Goal: Information Seeking & Learning: Learn about a topic

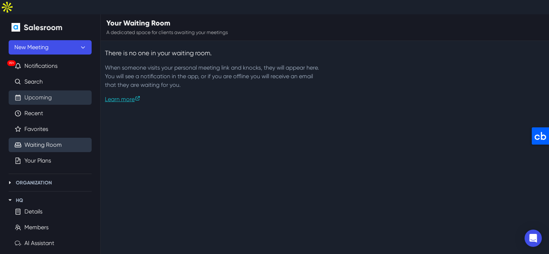
click at [47, 93] on link "Upcoming" at bounding box center [37, 97] width 27 height 9
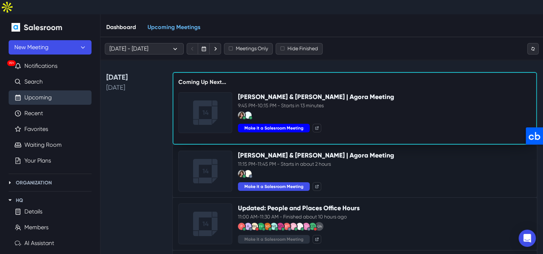
click at [274, 124] on button "Make it a Salesroom Meeting" at bounding box center [274, 128] width 72 height 9
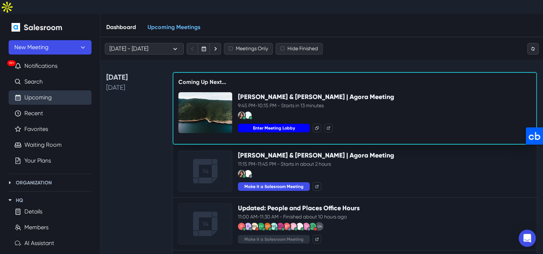
click at [272, 124] on button "Enter Meeting Lobby" at bounding box center [274, 128] width 72 height 9
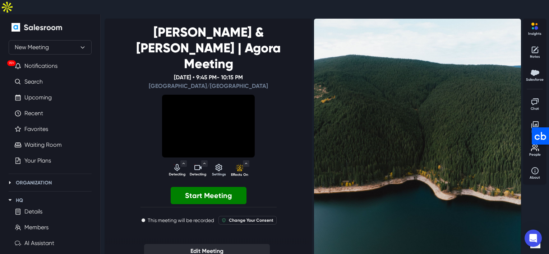
select select "default"
select select "1d02b7c29378f13b6919c922fde7cd4af7ad907aff2ceb664411f2690dbc00c1"
click at [202, 163] on icon "Detecting camera" at bounding box center [198, 167] width 9 height 9
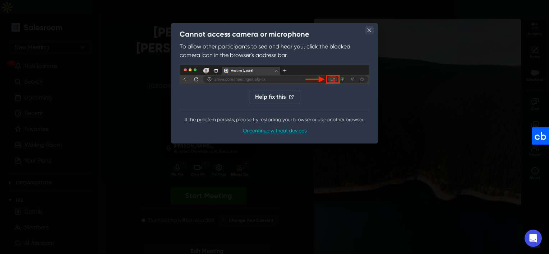
click at [369, 30] on icon "Close" at bounding box center [369, 30] width 4 height 4
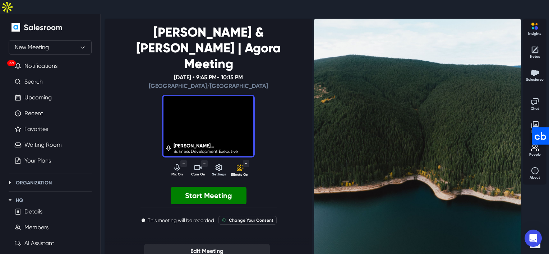
click at [201, 165] on icon "Turn off camera" at bounding box center [197, 167] width 7 height 5
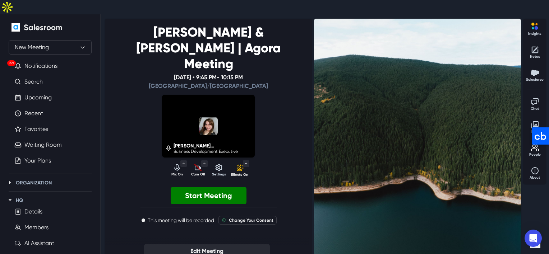
click at [201, 163] on icon "Turn on camera" at bounding box center [198, 167] width 9 height 9
click at [175, 172] on p "Mic On" at bounding box center [177, 174] width 18 height 5
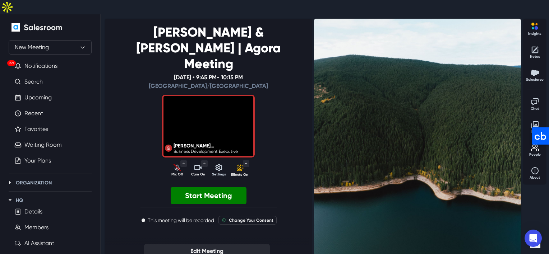
click at [198, 165] on icon "Turn off camera" at bounding box center [197, 167] width 7 height 5
click at [178, 168] on icon "Unmute audio" at bounding box center [177, 169] width 5 height 3
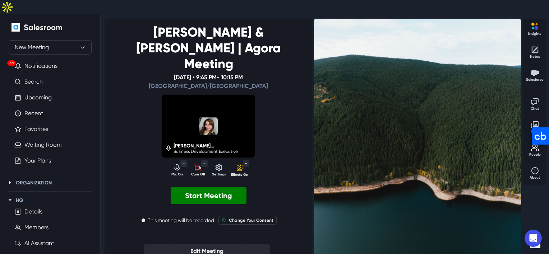
click at [198, 165] on icon "Turn on camera" at bounding box center [198, 168] width 7 height 7
drag, startPoint x: 174, startPoint y: 124, endPoint x: 198, endPoint y: 121, distance: 24.6
click at [174, 163] on icon "Mute audio" at bounding box center [177, 167] width 9 height 9
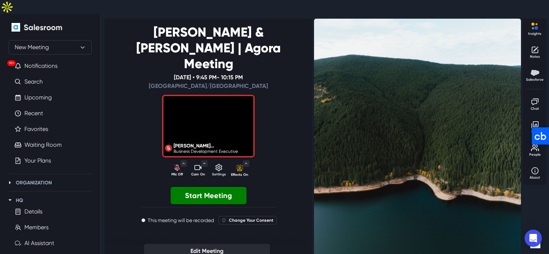
click at [198, 163] on icon "Turn off camera" at bounding box center [198, 167] width 9 height 9
click at [198, 172] on p "Cam Off" at bounding box center [198, 174] width 18 height 5
click at [179, 172] on p "Mic Off" at bounding box center [177, 174] width 18 height 5
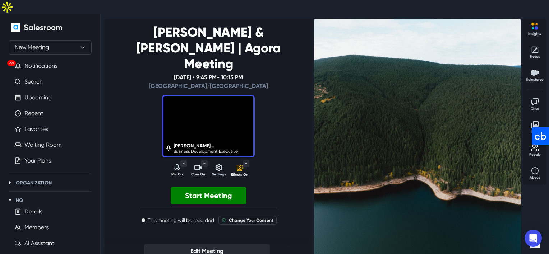
click at [174, 163] on icon "Mute audio" at bounding box center [177, 167] width 9 height 9
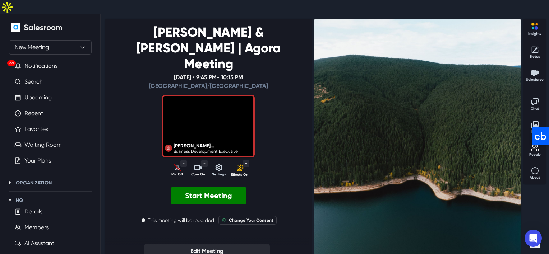
click at [198, 163] on icon "Turn off camera" at bounding box center [198, 167] width 9 height 9
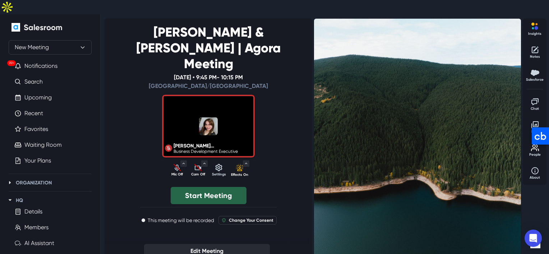
click at [203, 187] on button "Start Meeting" at bounding box center [209, 195] width 76 height 17
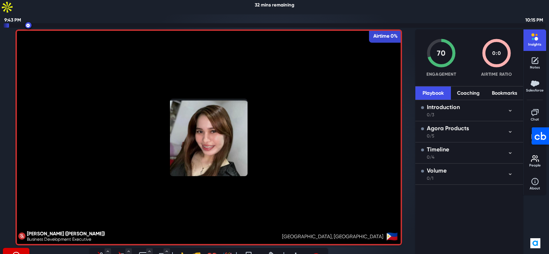
click at [93, 154] on div at bounding box center [208, 137] width 387 height 216
click at [125, 249] on button "Toggle Menu" at bounding box center [128, 252] width 6 height 6
click at [224, 193] on div at bounding box center [208, 137] width 387 height 216
click at [125, 253] on icon "Turn on camera" at bounding box center [122, 256] width 7 height 7
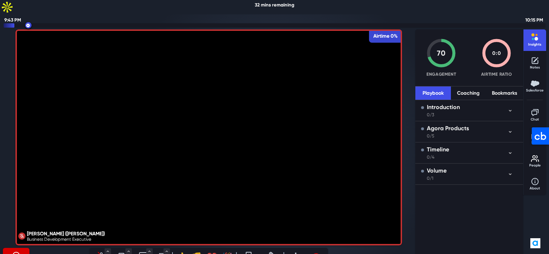
click at [121, 251] on icon "Turn off camera" at bounding box center [122, 255] width 9 height 9
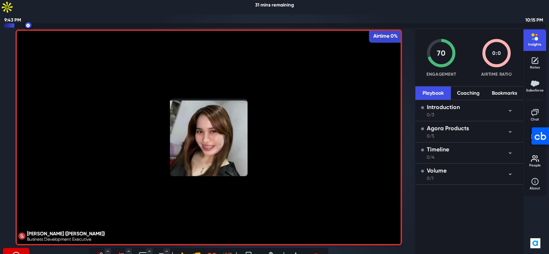
click at [187, 47] on div at bounding box center [208, 137] width 387 height 216
click at [60, 249] on div "Recording On" at bounding box center [46, 257] width 87 height 19
click at [469, 205] on div "70 Engagement 0 : 0 Airtime Ratio Playbook Coaching Bookmarks Introduction 1/3 …" at bounding box center [469, 147] width 108 height 237
click at [59, 248] on div "Recording On" at bounding box center [46, 257] width 87 height 19
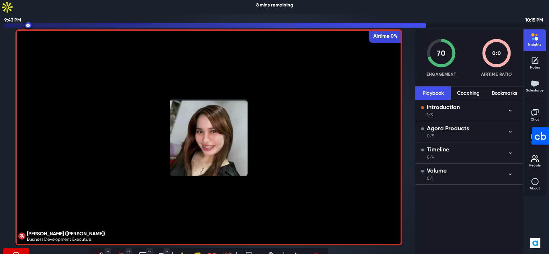
click at [13, 251] on icon "Recording" at bounding box center [16, 255] width 9 height 9
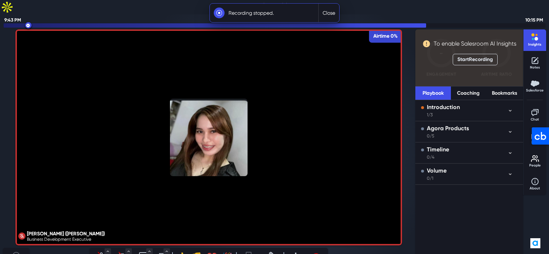
click at [330, 14] on button "Close" at bounding box center [329, 13] width 20 height 19
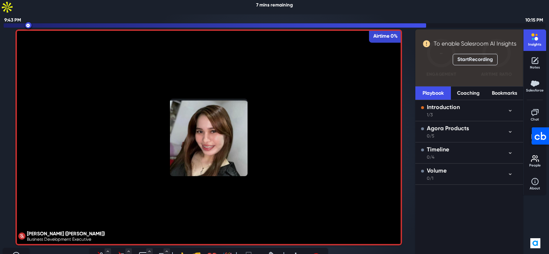
click at [364, 125] on div at bounding box center [208, 137] width 387 height 216
click at [316, 251] on icon "Leave meeting" at bounding box center [316, 255] width 9 height 9
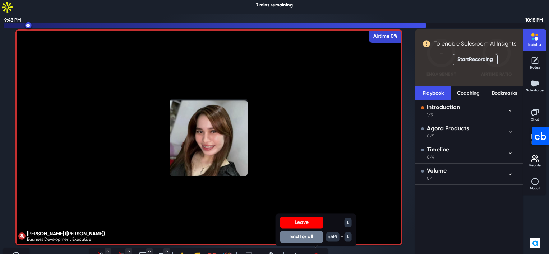
click at [306, 231] on button "End for all" at bounding box center [301, 236] width 43 height 11
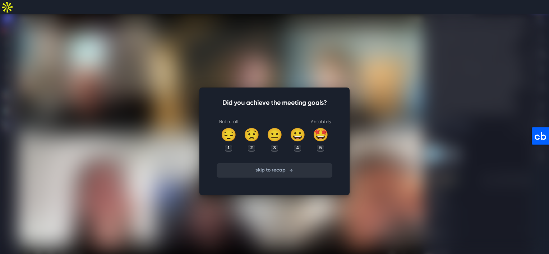
click at [275, 163] on button "skip to recap" at bounding box center [275, 170] width 116 height 14
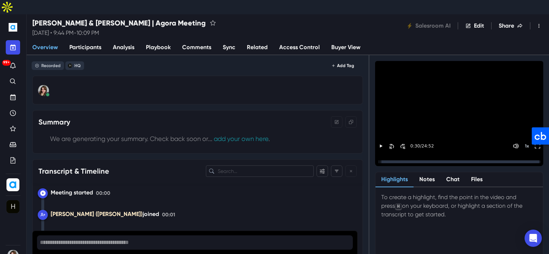
click at [166, 14] on div "Adam & Irene | Agora Meeting Thursday, 14 Aug 2025 • 9:44 PM - 10:09 PM Salesro…" at bounding box center [288, 25] width 522 height 23
click at [14, 63] on icon "Notifications" at bounding box center [12, 66] width 5 height 6
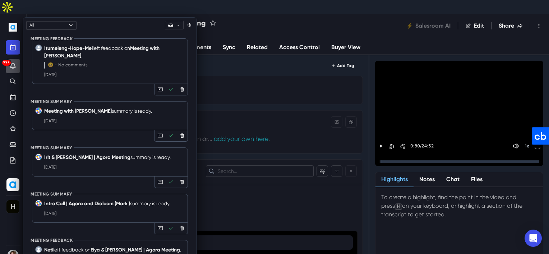
click at [13, 23] on img "Home" at bounding box center [13, 27] width 9 height 9
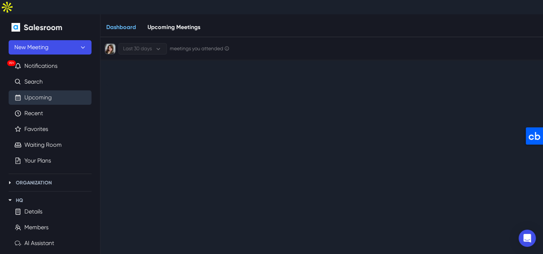
click at [37, 93] on link "Upcoming" at bounding box center [37, 97] width 27 height 9
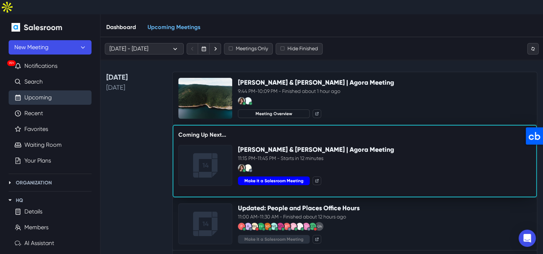
click at [280, 177] on button "Make it a Salesroom Meeting" at bounding box center [274, 181] width 72 height 9
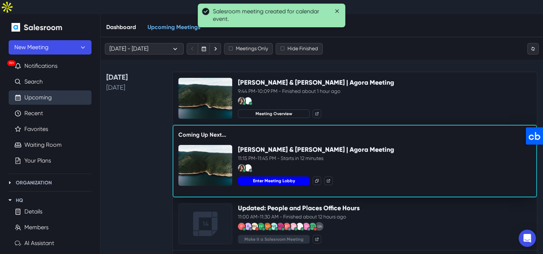
click at [276, 177] on button "Enter Meeting Lobby" at bounding box center [274, 181] width 72 height 9
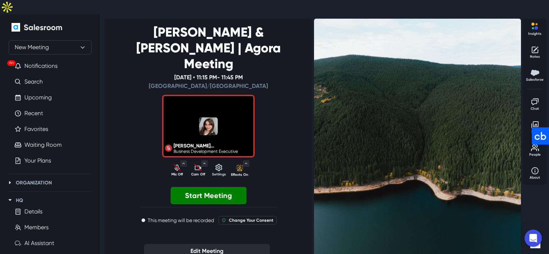
click at [175, 163] on icon "Unmute audio" at bounding box center [177, 167] width 9 height 9
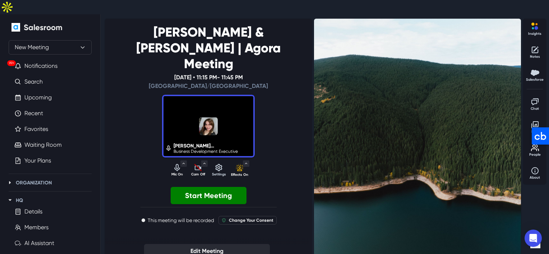
click at [195, 163] on icon "Turn on camera" at bounding box center [198, 167] width 9 height 9
click at [194, 163] on icon "Turn off camera" at bounding box center [198, 167] width 9 height 9
click at [174, 163] on icon "Mute audio" at bounding box center [177, 167] width 9 height 9
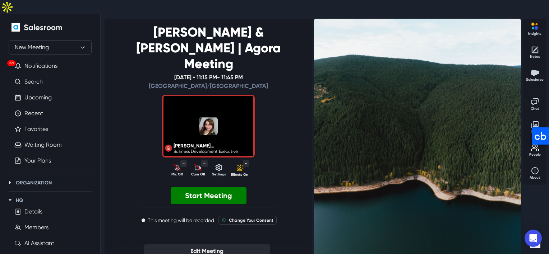
click at [198, 163] on icon "Turn on camera" at bounding box center [198, 167] width 9 height 9
click at [203, 163] on div "Turn off camera" at bounding box center [198, 167] width 18 height 9
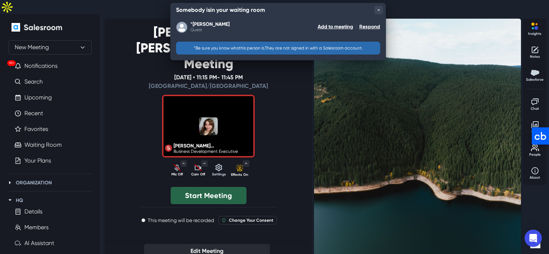
click at [209, 187] on button "Start Meeting" at bounding box center [209, 195] width 76 height 17
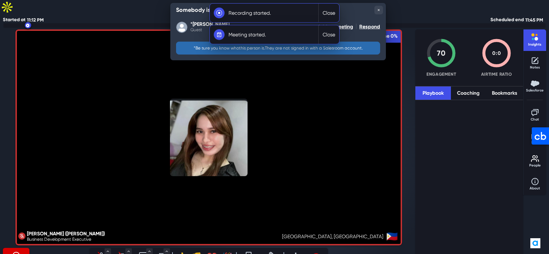
click at [332, 37] on button "Close" at bounding box center [329, 34] width 20 height 19
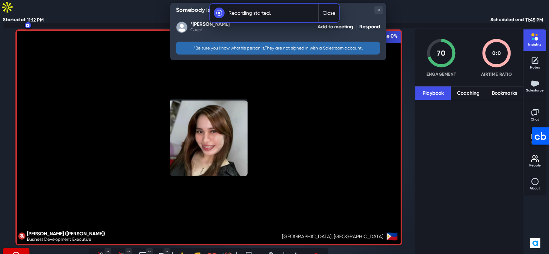
click at [326, 16] on button "Close" at bounding box center [329, 13] width 20 height 19
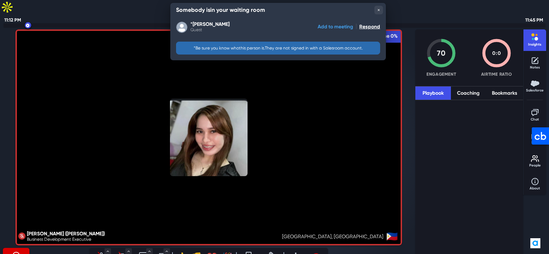
click at [347, 30] on button "Add to meeting" at bounding box center [336, 26] width 36 height 11
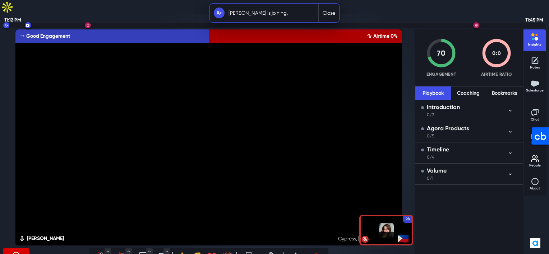
click at [102, 253] on icon "Unmute audio" at bounding box center [101, 255] width 3 height 5
click at [124, 251] on icon "Turn on camera" at bounding box center [122, 255] width 9 height 9
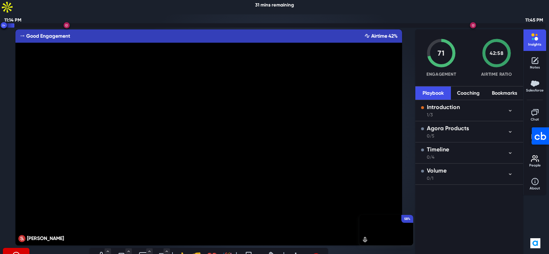
click at [77, 248] on div "Recording On" at bounding box center [46, 257] width 87 height 19
click at [103, 251] on icon "Mute audio" at bounding box center [101, 255] width 9 height 9
click at [102, 251] on icon "Unmute audio" at bounding box center [101, 255] width 9 height 9
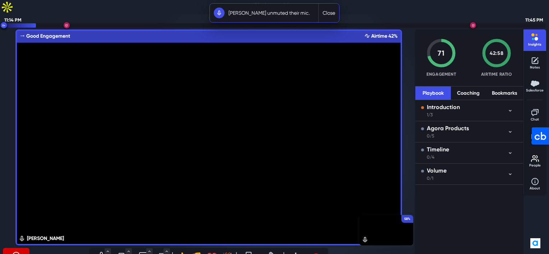
click at [67, 248] on div "Recording On" at bounding box center [46, 257] width 87 height 19
click at [328, 13] on button "Close" at bounding box center [329, 13] width 20 height 19
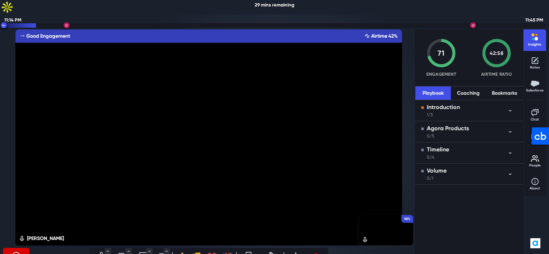
drag, startPoint x: 127, startPoint y: 7, endPoint x: 124, endPoint y: 3, distance: 5.6
click at [127, 15] on div "Started at 11:14 PM 29 mins remaining Scheduled end 11:45 PM" at bounding box center [274, 22] width 549 height 14
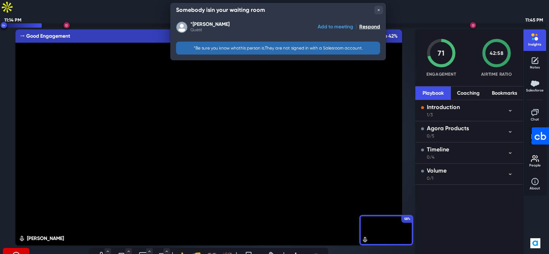
click at [342, 24] on button "Add to meeting" at bounding box center [336, 26] width 36 height 11
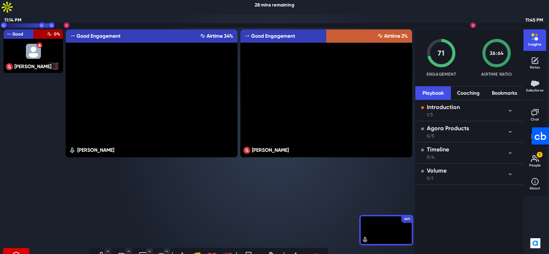
drag, startPoint x: 158, startPoint y: 182, endPoint x: 162, endPoint y: 182, distance: 4.0
click at [158, 182] on div "64% Joseph Good Engagement Airtime 34% Alain Bagmi Good Engagement Airtime 2%" at bounding box center [239, 137] width 350 height 219
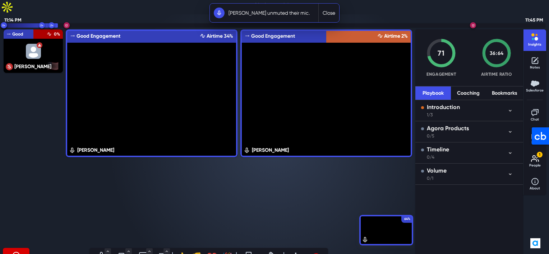
click at [167, 184] on div "64% Joseph Good Engagement Airtime 34% Alain Bagmi Good Engagement Airtime 2%" at bounding box center [239, 137] width 350 height 219
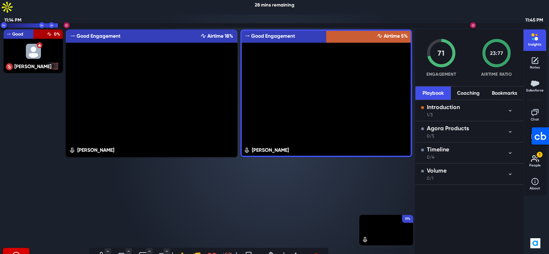
click at [101, 252] on icon "Mute audio" at bounding box center [101, 254] width 3 height 5
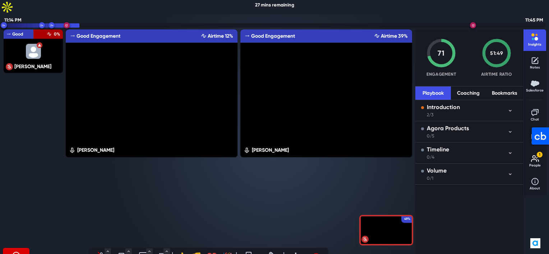
click at [100, 253] on icon "Unmute audio" at bounding box center [101, 256] width 7 height 7
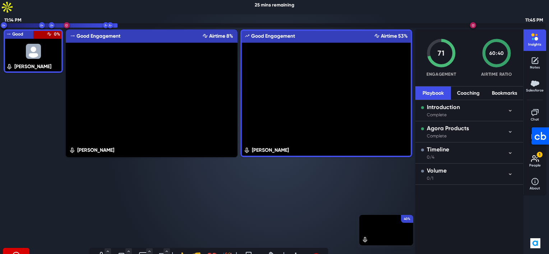
click at [213, 174] on div "40% Joseph Good Engagement Airtime 8% Alain Bagmi Good Engagement Airtime 53%" at bounding box center [239, 137] width 350 height 219
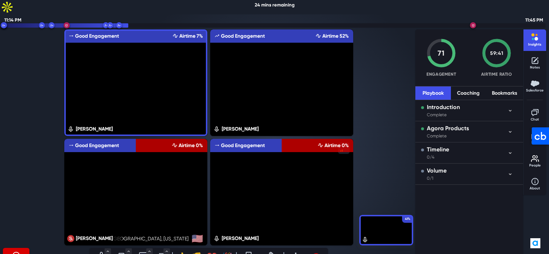
click at [143, 251] on icon "Start sharing (S)" at bounding box center [143, 255] width 9 height 9
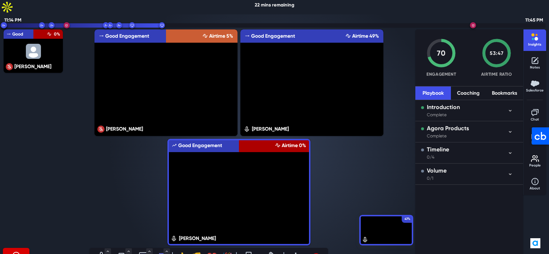
click at [142, 253] on icon "Start sharing (S)" at bounding box center [143, 256] width 8 height 6
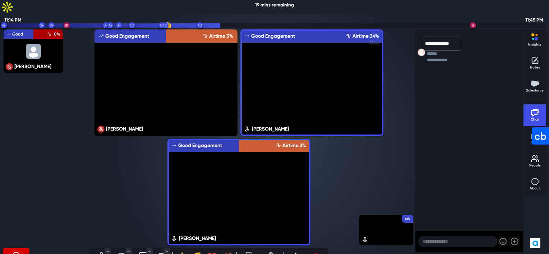
click at [444, 244] on textarea at bounding box center [457, 241] width 79 height 11
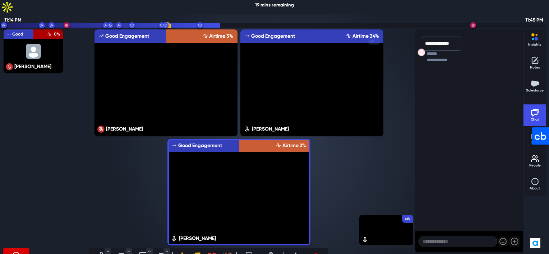
paste textarea "**********"
type textarea "**********"
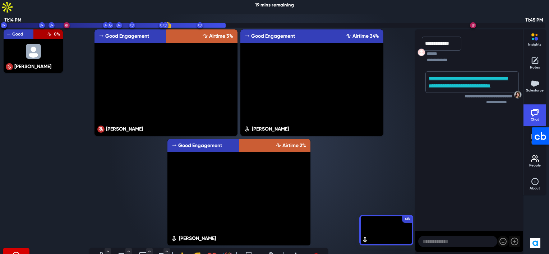
click at [459, 137] on div "**********" at bounding box center [469, 138] width 108 height 213
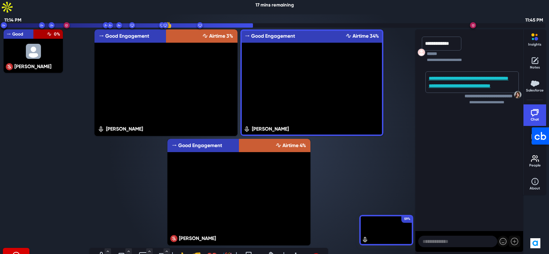
click at [414, 93] on div "**********" at bounding box center [274, 155] width 549 height 254
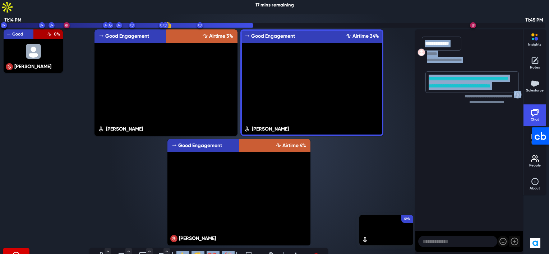
drag, startPoint x: 413, startPoint y: 93, endPoint x: 470, endPoint y: 27, distance: 86.9
click at [470, 37] on div "**********" at bounding box center [469, 54] width 99 height 35
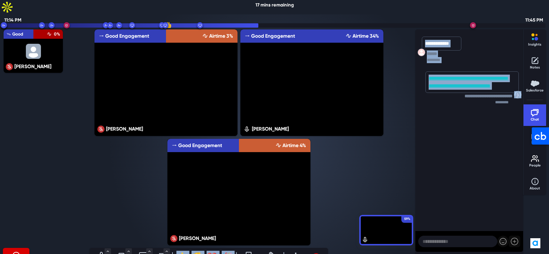
click at [481, 37] on div "**********" at bounding box center [469, 54] width 99 height 35
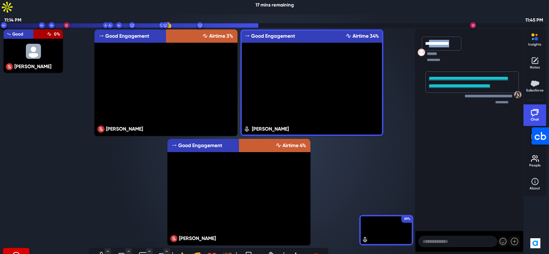
drag, startPoint x: 459, startPoint y: 30, endPoint x: 430, endPoint y: 29, distance: 29.8
click at [430, 37] on div "**********" at bounding box center [442, 44] width 40 height 14
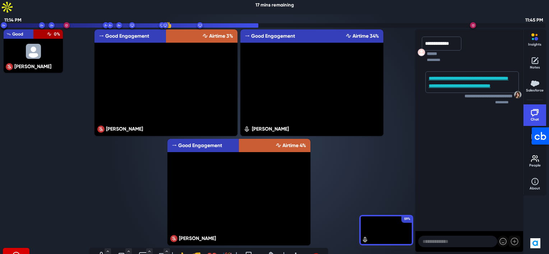
copy p "**********"
click at [395, 56] on div "58% Joseph Good Engagement Airtime 3% Alain Bagmi Good Engagement Airtime 35% C…" at bounding box center [239, 137] width 350 height 219
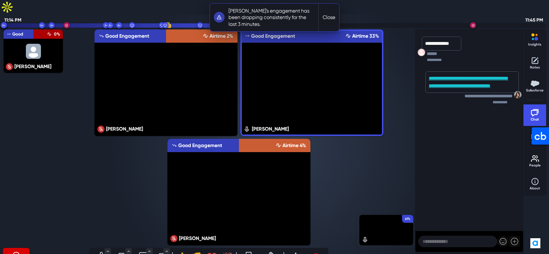
click at [323, 22] on button "Close" at bounding box center [329, 18] width 20 height 28
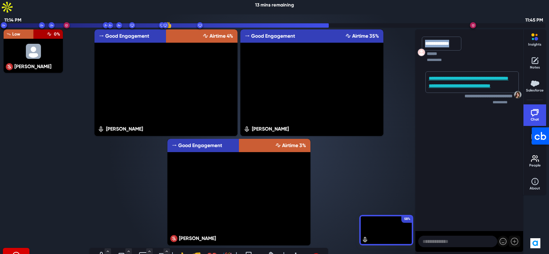
drag, startPoint x: 458, startPoint y: 27, endPoint x: 425, endPoint y: 27, distance: 33.4
click at [425, 37] on div "**********" at bounding box center [442, 44] width 40 height 14
copy p "**********"
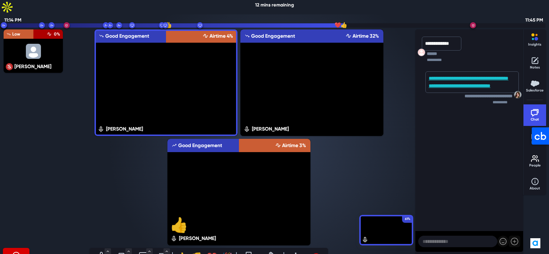
drag, startPoint x: 458, startPoint y: 28, endPoint x: 416, endPoint y: 28, distance: 42.0
click at [416, 37] on div "**********" at bounding box center [469, 54] width 108 height 35
click at [315, 251] on icon "Leave meeting" at bounding box center [316, 255] width 9 height 9
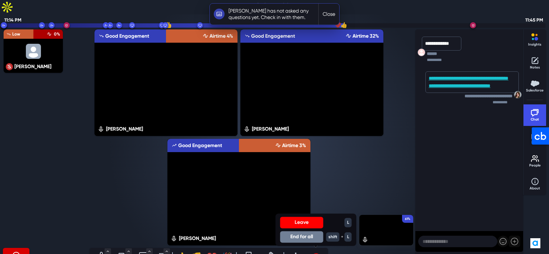
click at [304, 231] on button "End for all" at bounding box center [301, 236] width 43 height 11
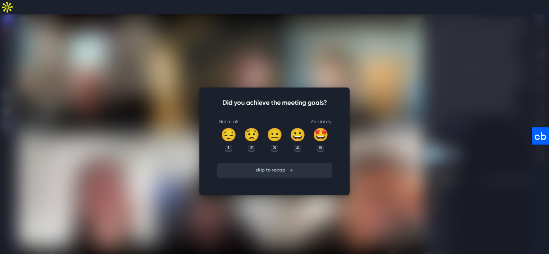
click at [283, 163] on button "skip to recap" at bounding box center [275, 170] width 116 height 14
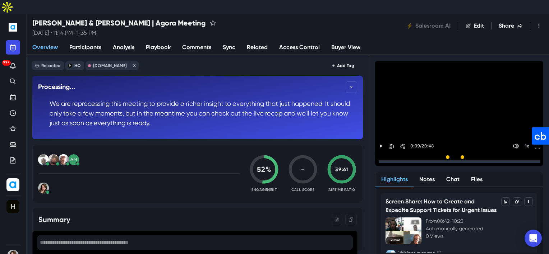
click at [110, 180] on div at bounding box center [139, 188] width 202 height 17
click at [517, 225] on p "Automatically generated" at bounding box center [479, 229] width 107 height 8
click at [350, 86] on icon "Dismiss" at bounding box center [351, 87] width 3 height 3
click at [424, 172] on button "Notes" at bounding box center [426, 179] width 27 height 15
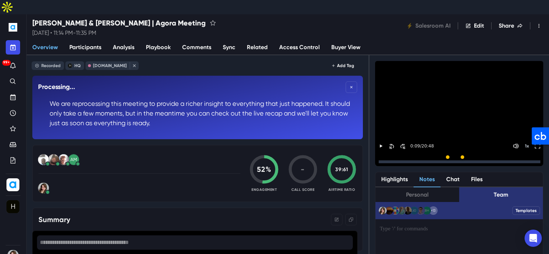
click at [397, 172] on button "Highlights" at bounding box center [394, 179] width 38 height 15
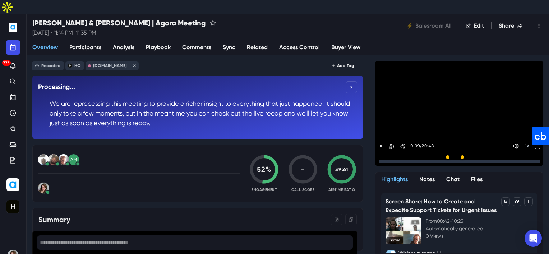
click at [479, 40] on div "Overview Participants Analysis Playbook Comments Sync Related Access Control Bu…" at bounding box center [288, 47] width 522 height 15
click at [397, 17] on div "Joseph & Irene | Agora Meeting Thursday, 14 Aug 2025 • 11:14 PM - 11:35 PM Sale…" at bounding box center [288, 25] width 522 height 23
click at [499, 156] on div "Play Play Highlights 15 15 0:09 / 20:48 1 x Highlights Notes Chat Files Screen …" at bounding box center [459, 161] width 180 height 213
click at [349, 85] on icon "Dismiss" at bounding box center [351, 87] width 5 height 5
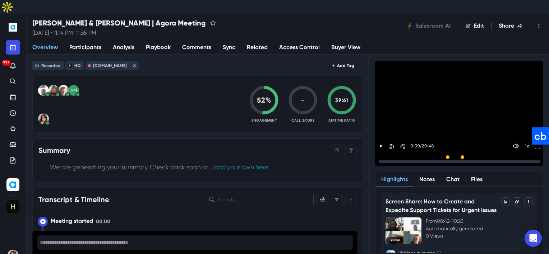
click at [378, 14] on div "Joseph & Irene | Agora Meeting Thursday, 14 Aug 2025 • 11:14 PM - 11:35 PM Sale…" at bounding box center [288, 25] width 522 height 23
click at [346, 15] on div "Joseph & Irene | Agora Meeting Thursday, 14 Aug 2025 • 11:14 PM - 11:35 PM Sale…" at bounding box center [288, 25] width 522 height 23
click at [394, 19] on div "Joseph & Irene | Agora Meeting Thursday, 14 Aug 2025 • 11:14 PM - 11:35 PM Sale…" at bounding box center [288, 25] width 522 height 23
click at [494, 200] on div "Screen Share: How to Create and Expedite Support Tickets for Urgent Issues Play…" at bounding box center [459, 234] width 156 height 82
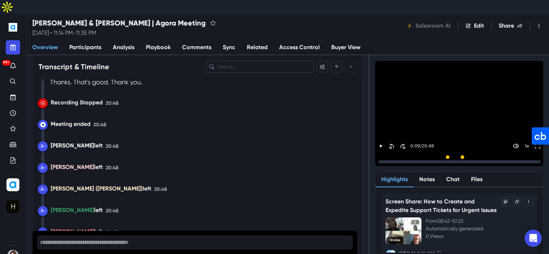
scroll to position [6400, 0]
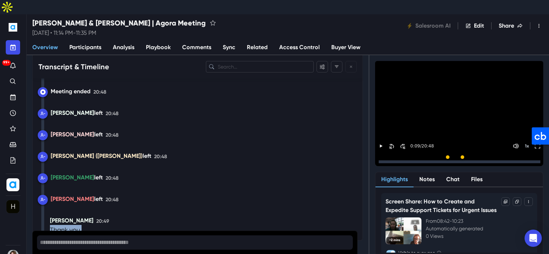
drag, startPoint x: 105, startPoint y: 213, endPoint x: 55, endPoint y: 99, distance: 124.6
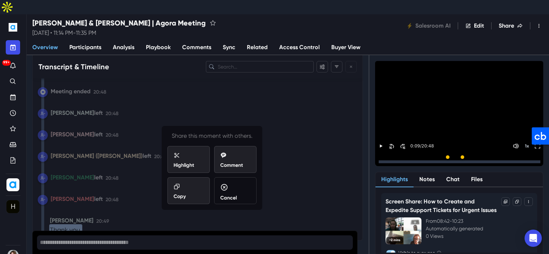
drag, startPoint x: 272, startPoint y: 152, endPoint x: 271, endPoint y: 148, distance: 4.0
click at [118, 109] on div "Cynthia left 20:48" at bounding box center [191, 114] width 307 height 10
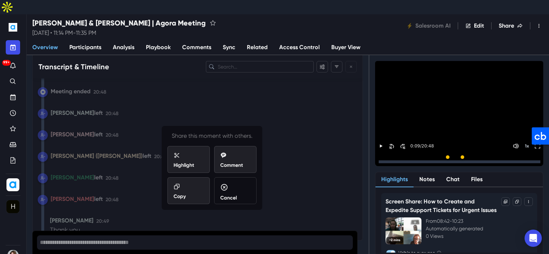
click at [230, 194] on p "Cancel" at bounding box center [228, 198] width 17 height 8
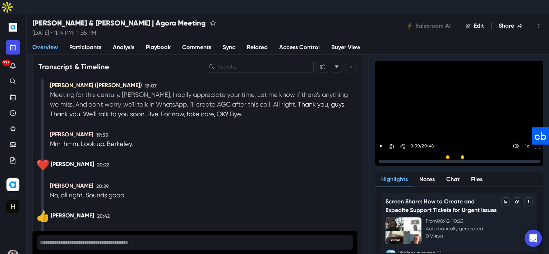
scroll to position [6256, 0]
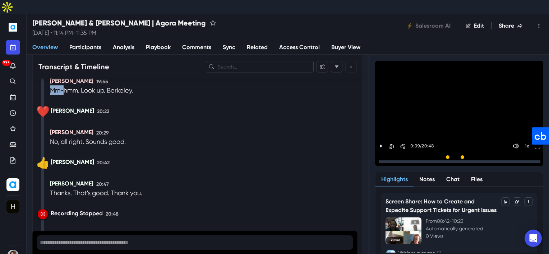
drag, startPoint x: 65, startPoint y: 78, endPoint x: 61, endPoint y: 68, distance: 10.3
click at [61, 77] on span "Joseph 19:55 Mm-hmm. Look up." at bounding box center [203, 85] width 307 height 17
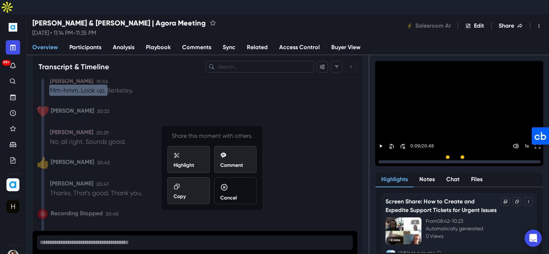
drag, startPoint x: 228, startPoint y: 182, endPoint x: 228, endPoint y: 177, distance: 5.0
click at [228, 194] on p "Cancel" at bounding box center [228, 198] width 17 height 8
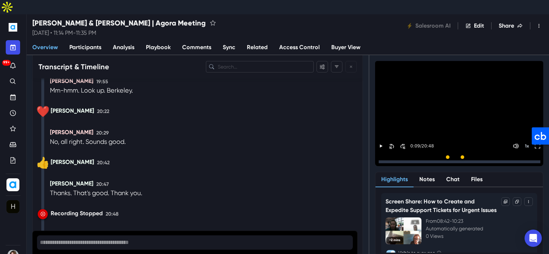
scroll to position [6185, 0]
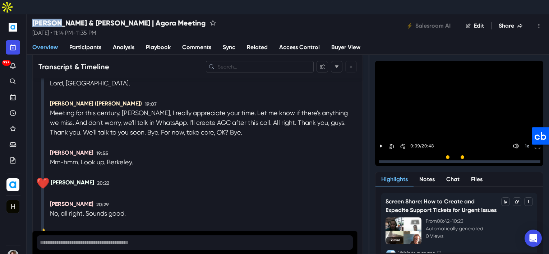
drag, startPoint x: 32, startPoint y: 9, endPoint x: 60, endPoint y: 7, distance: 28.8
click at [60, 14] on div "Joseph & Irene | Agora Meeting Thursday, 14 Aug 2025 • 11:14 PM - 11:35 PM Sale…" at bounding box center [288, 25] width 522 height 23
copy h2 "[PERSON_NAME]"
click at [10, 79] on icon "Search" at bounding box center [13, 82] width 6 height 6
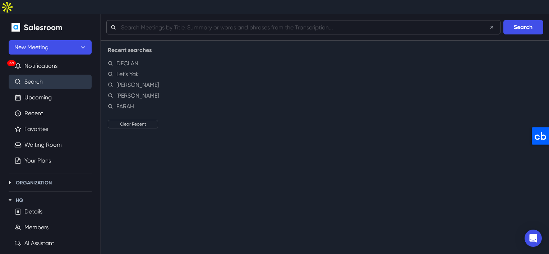
click at [133, 20] on input "text" at bounding box center [303, 27] width 394 height 14
type input "Joseph and Marjorie"
click at [503, 20] on button "Search" at bounding box center [523, 27] width 40 height 14
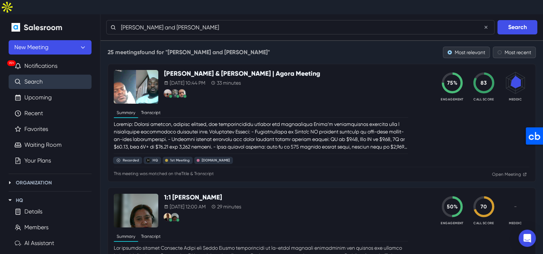
click at [224, 121] on p at bounding box center [261, 136] width 295 height 30
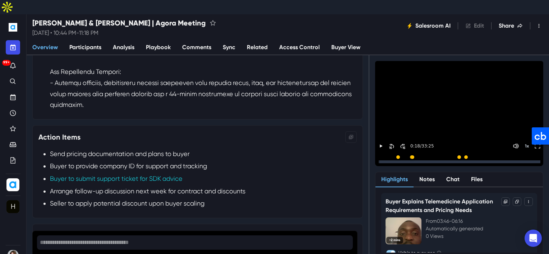
scroll to position [287, 0]
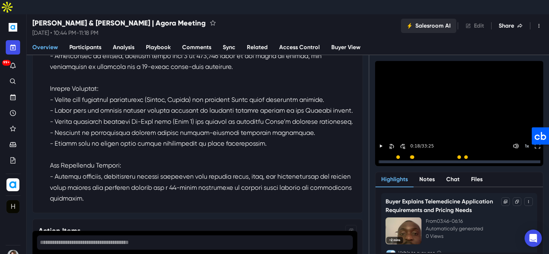
click at [432, 19] on button "Salesroom AI" at bounding box center [428, 26] width 55 height 14
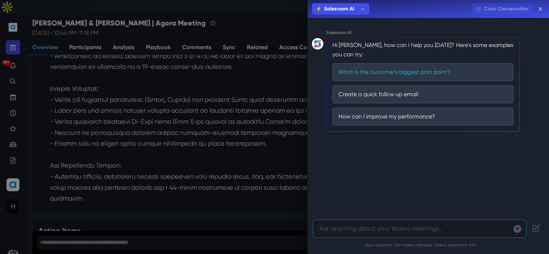
click at [396, 69] on button "What is the customer's biggest pain point?" at bounding box center [422, 72] width 181 height 18
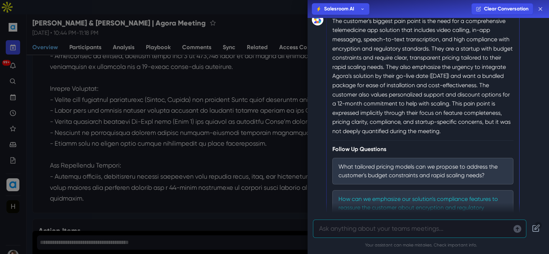
scroll to position [154, 0]
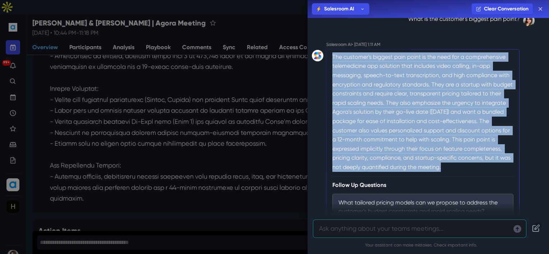
drag, startPoint x: 499, startPoint y: 166, endPoint x: 327, endPoint y: 59, distance: 202.6
click at [327, 59] on div "The customer's biggest pain point is the need for a comprehensive telemedicine …" at bounding box center [422, 187] width 193 height 277
copy p "The customer's biggest pain point is the need for a comprehensive telemedicine …"
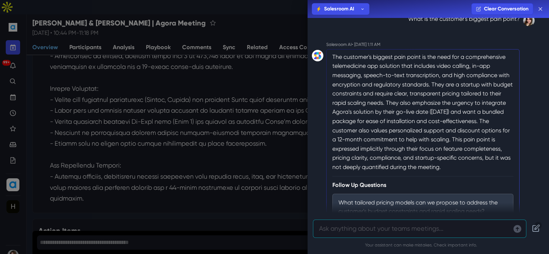
click at [193, 154] on div "Salesroom AI Salesroom AI Michael Scott Holly Clear Conversation Salesroom AI H…" at bounding box center [274, 127] width 549 height 254
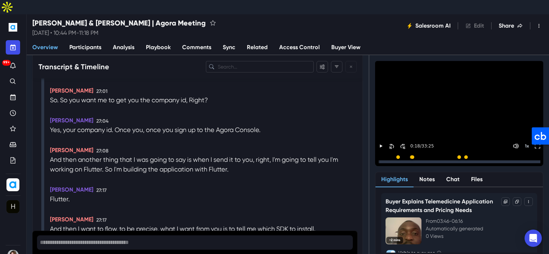
scroll to position [7436, 0]
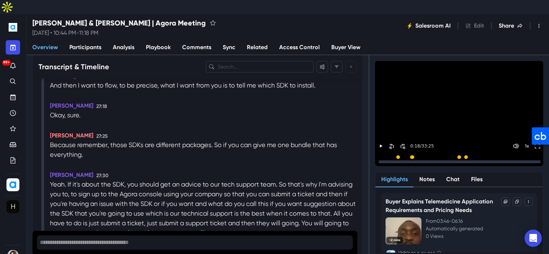
click at [54, 24] on div "Joseph & Marjorie | Agora Meeting Monday, 23 Jun 2025 • 10:44 PM - 11:18 PM Sal…" at bounding box center [288, 34] width 522 height 41
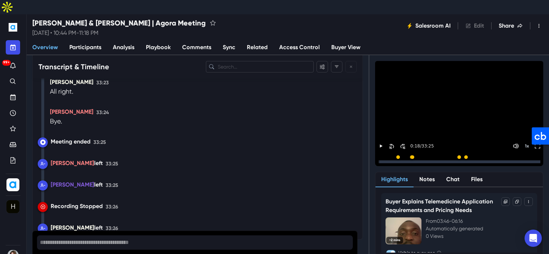
scroll to position [9455, 0]
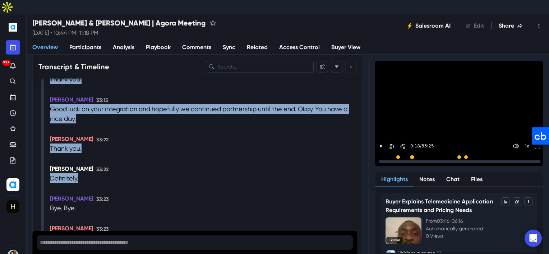
drag, startPoint x: 119, startPoint y: 203, endPoint x: 73, endPoint y: 83, distance: 128.6
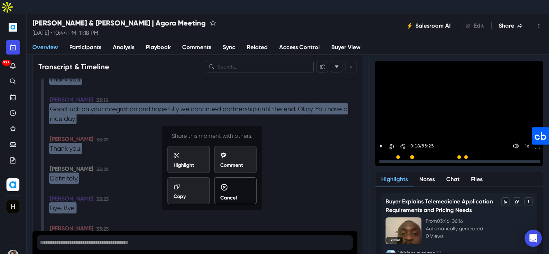
click at [223, 184] on icon at bounding box center [224, 188] width 8 height 8
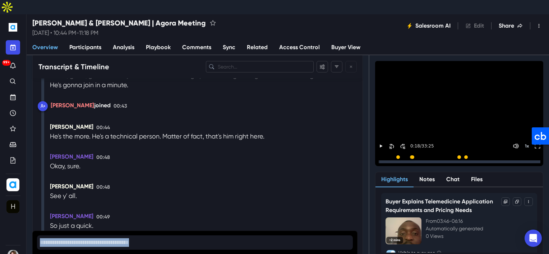
scroll to position [1009, 0]
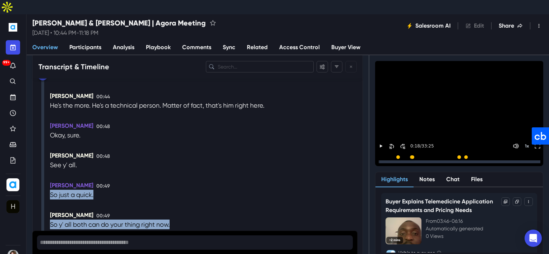
drag, startPoint x: 118, startPoint y: 199, endPoint x: 48, endPoint y: 181, distance: 72.0
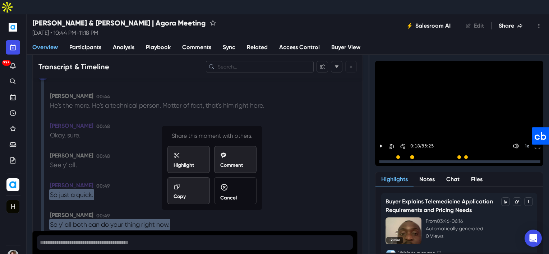
copy div "So just a quick. Joseph Mofor 00:49 So y' all both can do your thing right now.…"
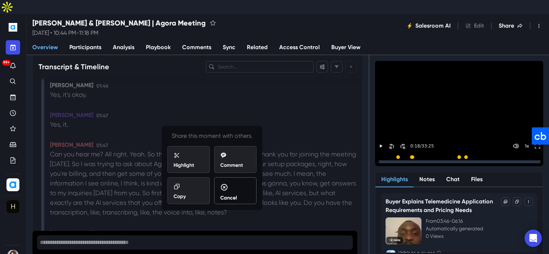
click at [232, 184] on div "Cancel" at bounding box center [235, 193] width 30 height 18
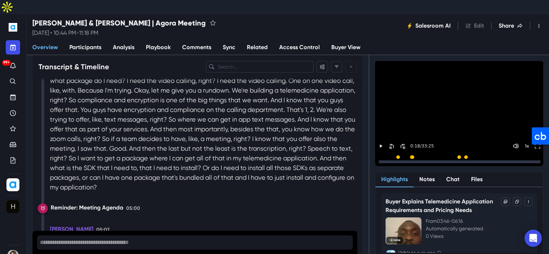
scroll to position [1799, 0]
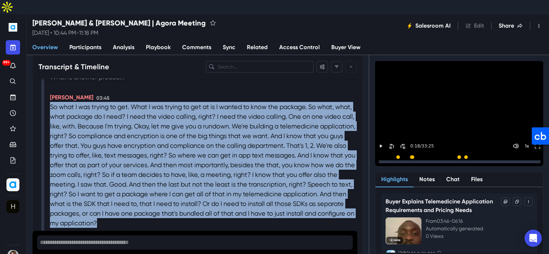
drag, startPoint x: 258, startPoint y: 221, endPoint x: 47, endPoint y: 106, distance: 239.8
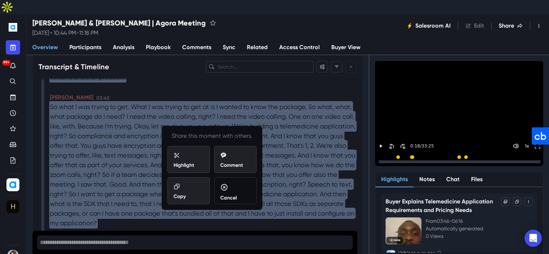
copy div "So what I was trying to get. What I was trying to get at is I wanted to know th…"
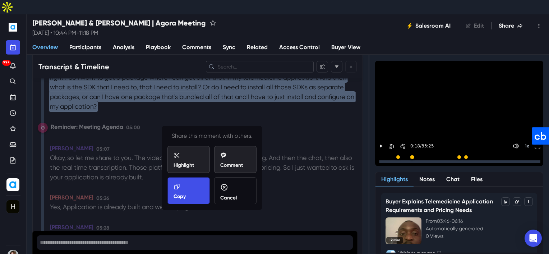
scroll to position [1979, 0]
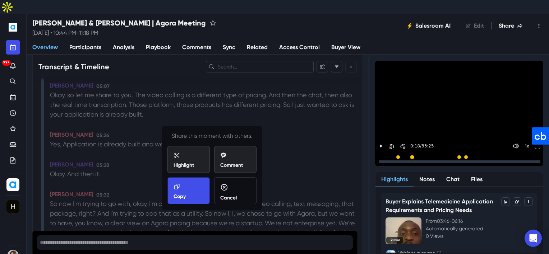
click at [191, 184] on div "Copy" at bounding box center [189, 192] width 30 height 17
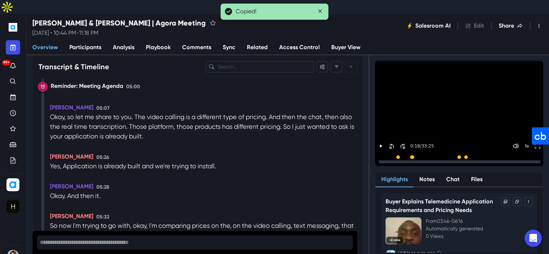
scroll to position [1871, 0]
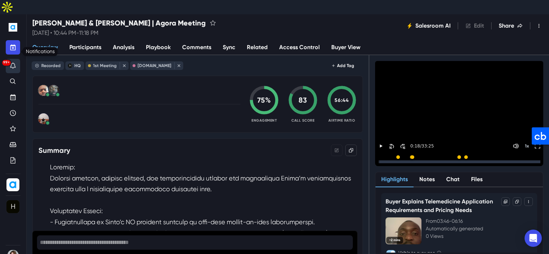
click at [13, 62] on icon "Notifications" at bounding box center [12, 65] width 7 height 7
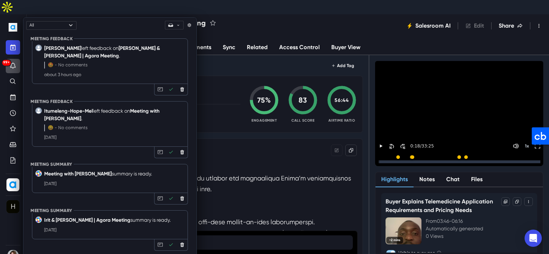
click at [205, 82] on div at bounding box center [139, 90] width 202 height 17
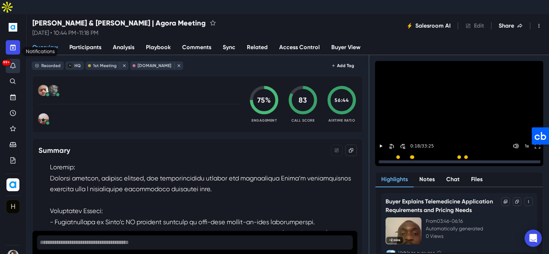
click at [14, 59] on button "99+" at bounding box center [13, 66] width 14 height 14
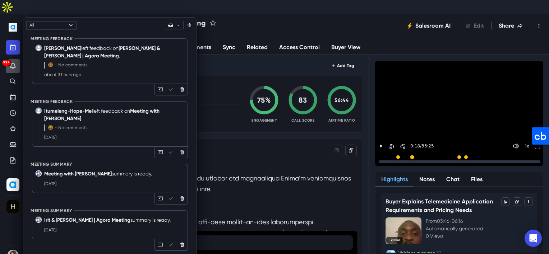
click at [212, 82] on div at bounding box center [139, 90] width 202 height 17
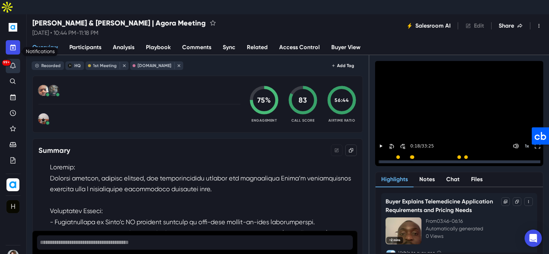
click at [13, 62] on icon "Notifications" at bounding box center [12, 65] width 7 height 7
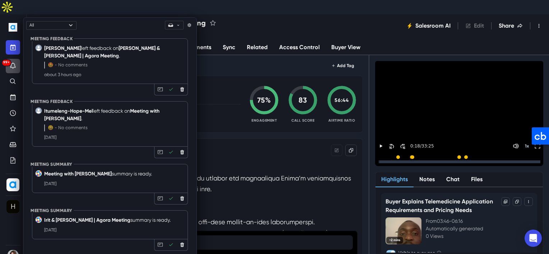
drag, startPoint x: 207, startPoint y: 80, endPoint x: 196, endPoint y: 73, distance: 12.3
click at [207, 82] on div at bounding box center [139, 90] width 202 height 17
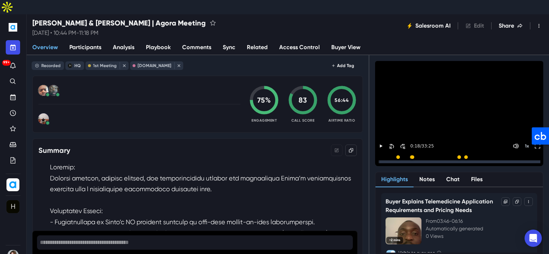
click at [40, 43] on span "Overview" at bounding box center [45, 47] width 26 height 9
click at [13, 23] on img "Home" at bounding box center [13, 27] width 9 height 9
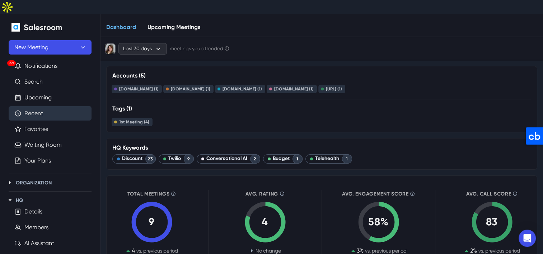
click at [36, 109] on link "Recent" at bounding box center [33, 113] width 19 height 9
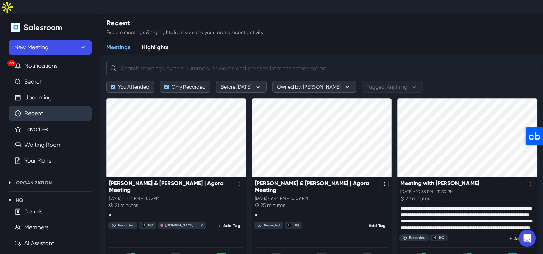
click at [126, 24] on div "Recent Explore meetings & highlights from you and your teams recent activity Me…" at bounding box center [322, 34] width 443 height 41
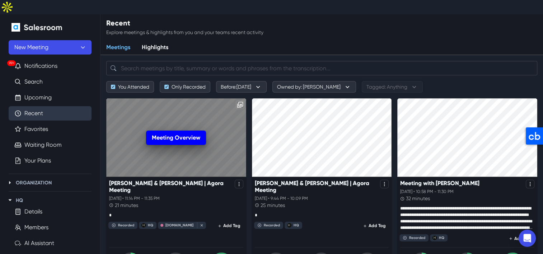
click at [173, 131] on link "Meeting Overview" at bounding box center [176, 138] width 60 height 14
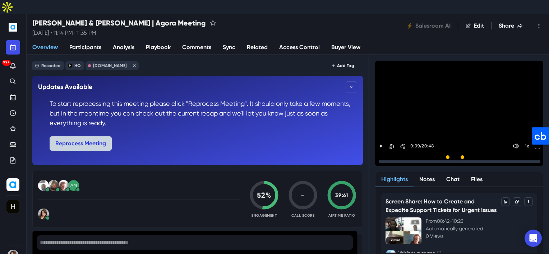
click at [85, 137] on button "Reprocess Meeting" at bounding box center [81, 144] width 62 height 14
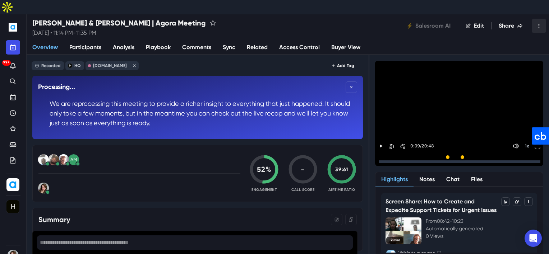
click at [539, 23] on icon "Toggle Menu" at bounding box center [539, 26] width 6 height 6
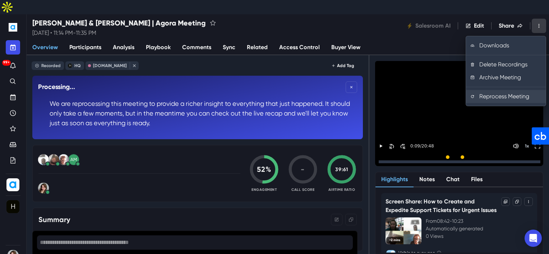
click at [489, 90] on button "Reprocess Meeting" at bounding box center [506, 96] width 80 height 13
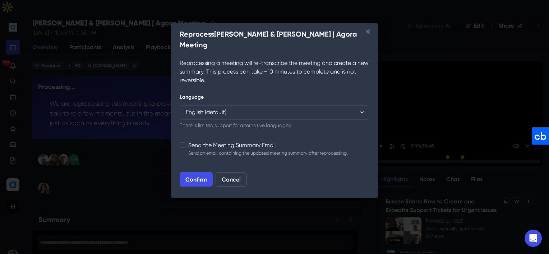
click at [185, 131] on div "Language English (default) ────────── Australian English British English US Eng…" at bounding box center [275, 139] width 190 height 93
click at [185, 143] on span at bounding box center [183, 146] width 6 height 6
click at [180, 142] on input "Send the Meeting Summary Email Send an email containing the updated meeting sum…" at bounding box center [179, 142] width 0 height 0
click at [193, 172] on button "Confirm" at bounding box center [196, 179] width 33 height 14
checkbox input "false"
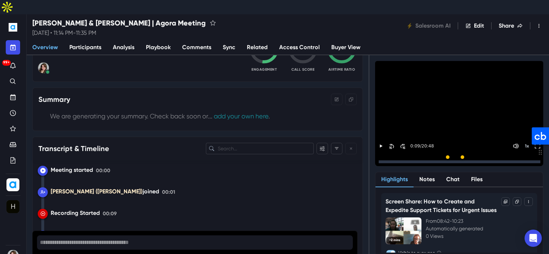
scroll to position [108, 0]
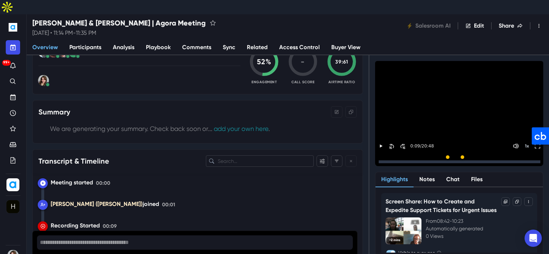
click at [164, 56] on div "AM" at bounding box center [139, 65] width 202 height 45
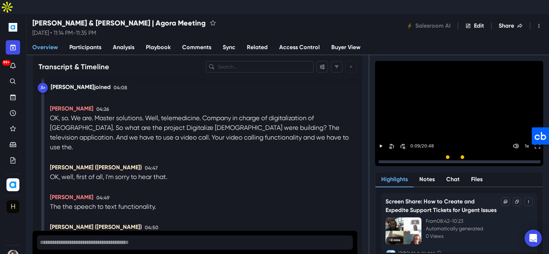
scroll to position [539, 0]
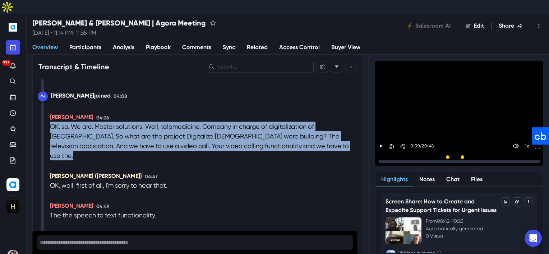
drag, startPoint x: 258, startPoint y: 131, endPoint x: 49, endPoint y: 113, distance: 209.1
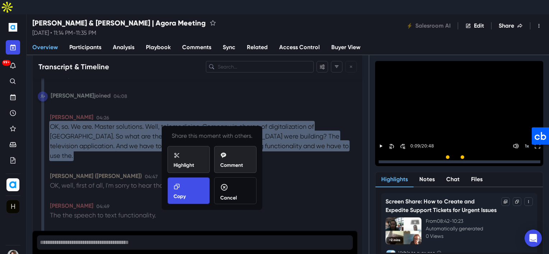
click at [174, 184] on icon at bounding box center [177, 187] width 6 height 6
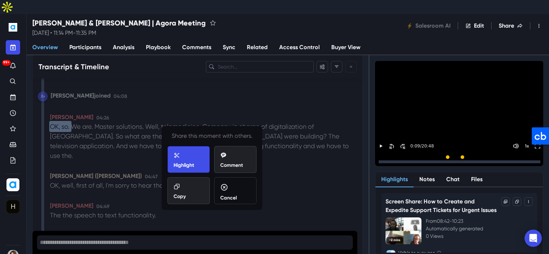
scroll to position [647, 0]
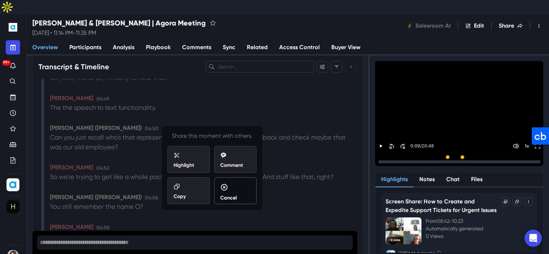
click at [236, 184] on div "Cancel" at bounding box center [235, 193] width 30 height 18
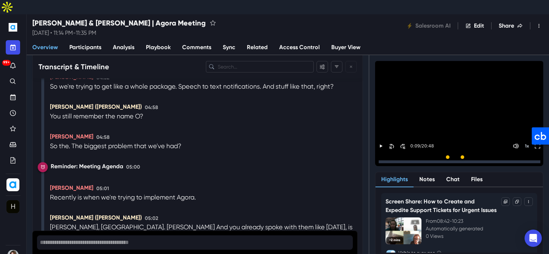
scroll to position [754, 0]
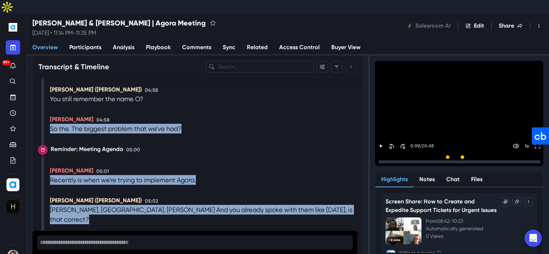
drag, startPoint x: 46, startPoint y: 99, endPoint x: 342, endPoint y: 223, distance: 321.2
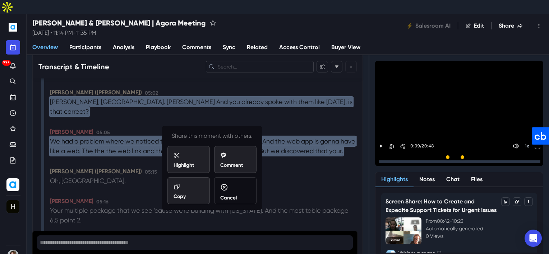
scroll to position [898, 0]
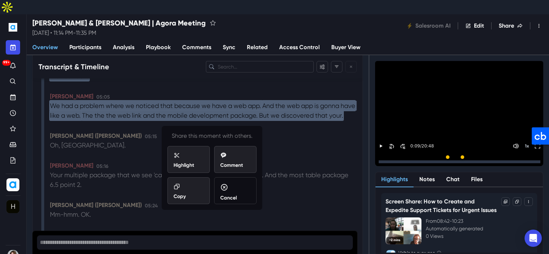
copy div "So the. The biggest problem that we've had? Reminder: Meeting Agenda 05:00 Alai…"
click at [125, 61] on div "Transcript & Timeline" at bounding box center [197, 66] width 318 height 11
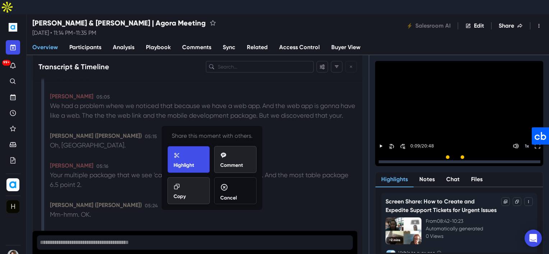
scroll to position [1006, 0]
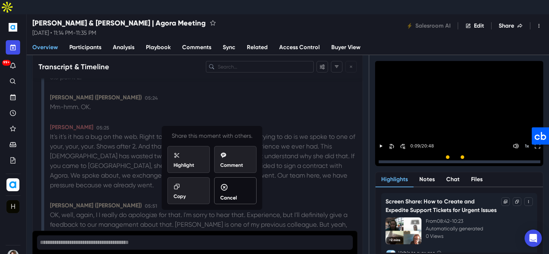
click at [239, 184] on div "Cancel" at bounding box center [235, 193] width 30 height 18
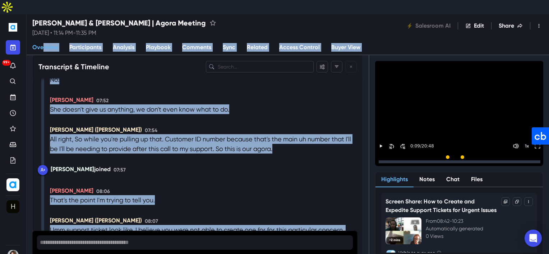
scroll to position [2125, 0]
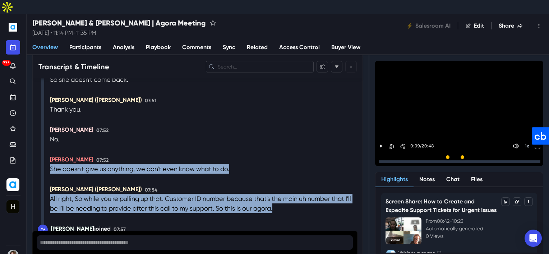
drag, startPoint x: 243, startPoint y: 182, endPoint x: 57, endPoint y: 122, distance: 194.9
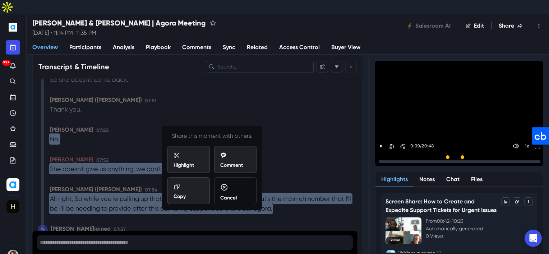
copy div "She doesn't give us anything, we don't even know what to do. Irene Arisga (Iren…"
